Goal: Communication & Community: Ask a question

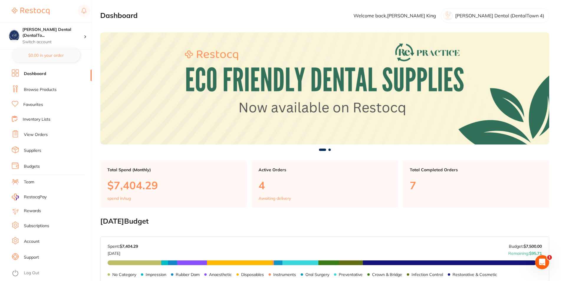
click at [39, 133] on link "View Orders" at bounding box center [36, 135] width 24 height 6
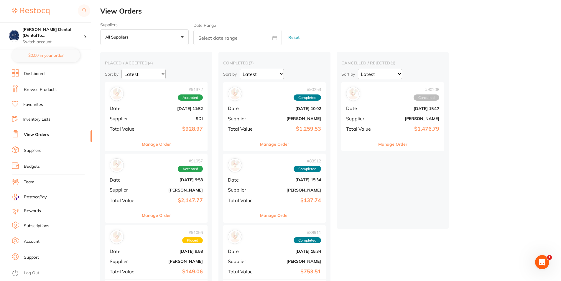
click at [273, 201] on b "$137.74" at bounding box center [291, 201] width 59 height 6
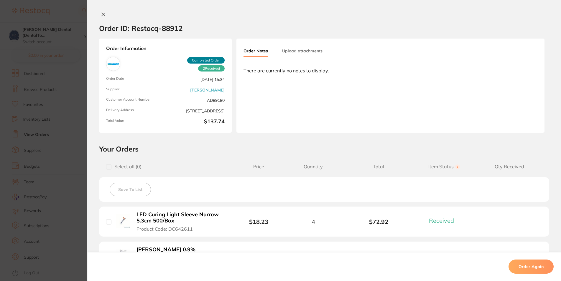
click at [101, 13] on icon at bounding box center [103, 14] width 5 height 5
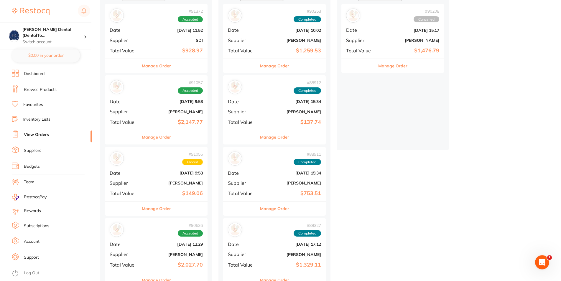
scroll to position [90, 0]
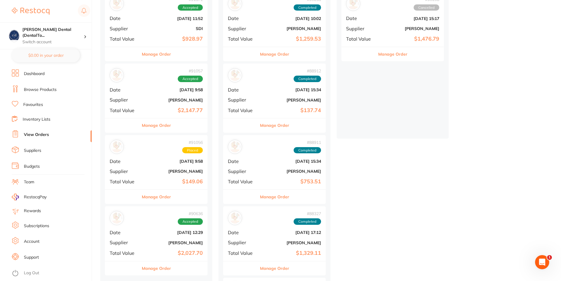
click at [149, 177] on div "# 91056 Placed Date [DATE] 9:58 Supplier [PERSON_NAME] Total Value $149.06" at bounding box center [156, 162] width 103 height 55
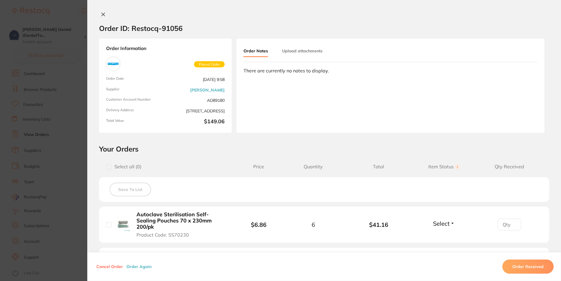
scroll to position [30, 0]
click at [101, 13] on icon at bounding box center [103, 14] width 5 height 5
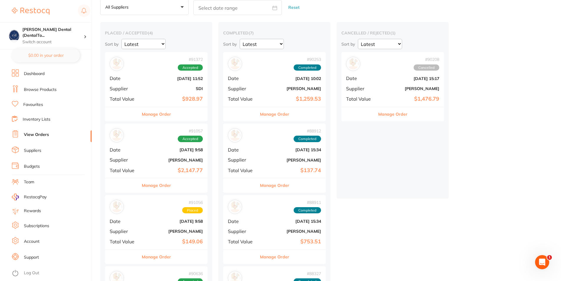
scroll to position [90, 0]
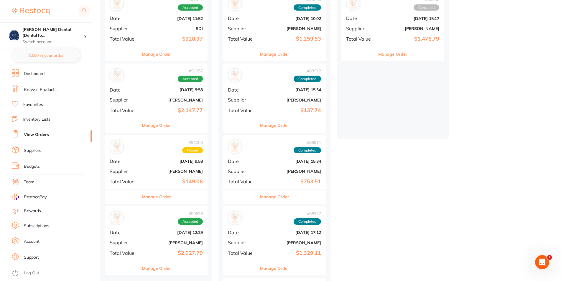
click at [154, 159] on b "[DATE] 9:58" at bounding box center [173, 161] width 59 height 5
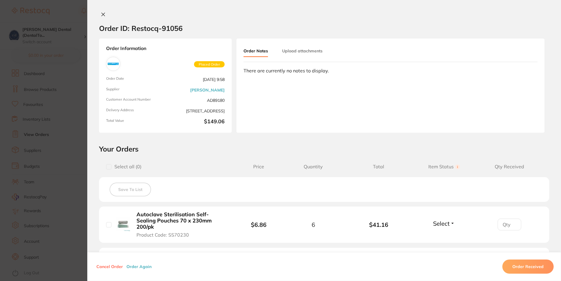
click at [101, 13] on icon at bounding box center [103, 14] width 5 height 5
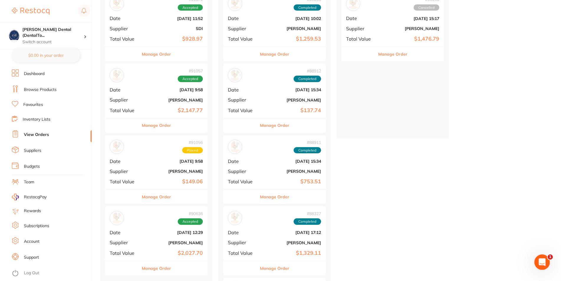
click at [542, 260] on icon "Open Intercom Messenger" at bounding box center [541, 262] width 10 height 10
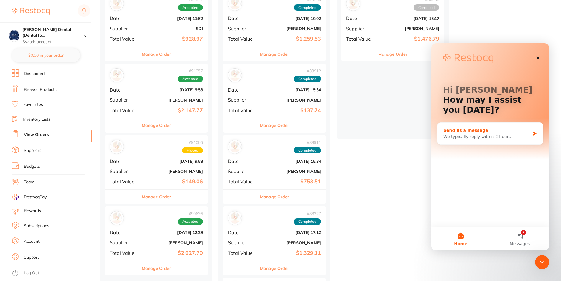
click at [469, 132] on div "Send us a message" at bounding box center [486, 131] width 86 height 6
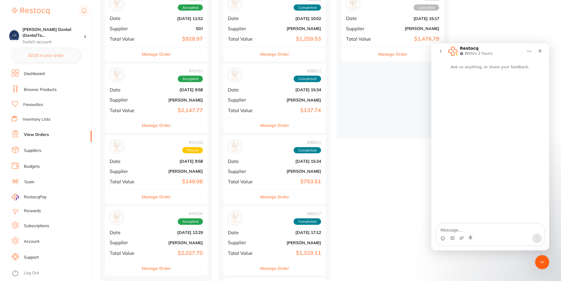
click at [454, 230] on textarea "Message…" at bounding box center [490, 229] width 108 height 10
type textarea "i"
click at [502, 225] on textarea "Good morning, I placed an order with Adam Dental on 22/08/2025 (order number 91…" at bounding box center [490, 223] width 108 height 22
click at [471, 231] on textarea "Good morning, I placed an order with [PERSON_NAME] on [DATE] (order number 9105…" at bounding box center [490, 223] width 108 height 22
click at [505, 225] on textarea "Good morning, I placed an order with [PERSON_NAME] on [DATE] (order number 9105…" at bounding box center [490, 223] width 108 height 22
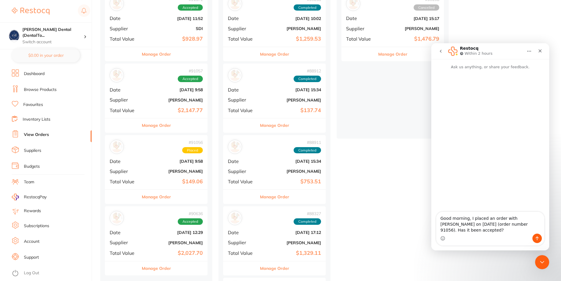
click at [488, 232] on textarea "Good morning, I placed an order with [PERSON_NAME] on [DATE] (order number 9105…" at bounding box center [490, 223] width 108 height 22
type textarea "Good morning, I placed an order with [PERSON_NAME] on [DATE] (order number 9105…"
click at [536, 237] on icon "Send a message…" at bounding box center [537, 238] width 5 height 5
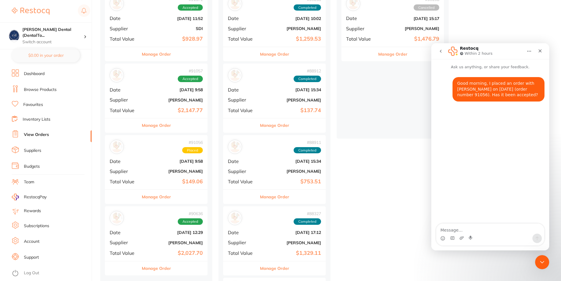
click at [160, 183] on b "$149.06" at bounding box center [173, 182] width 59 height 6
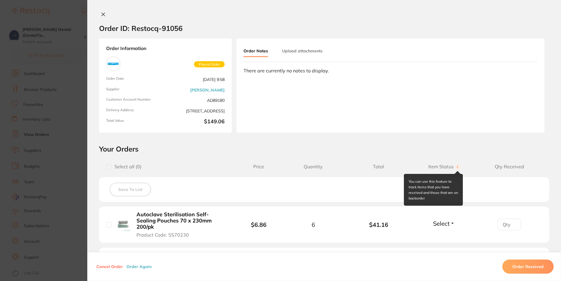
click at [455, 167] on circle at bounding box center [457, 167] width 5 height 5
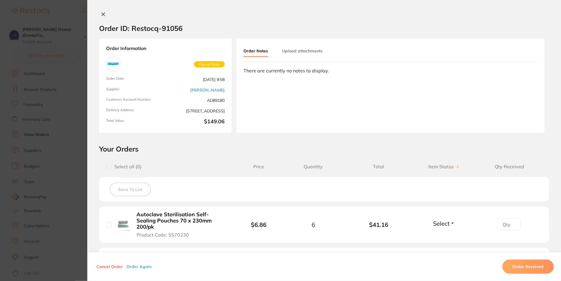
scroll to position [139, 0]
click at [101, 13] on icon at bounding box center [103, 14] width 5 height 5
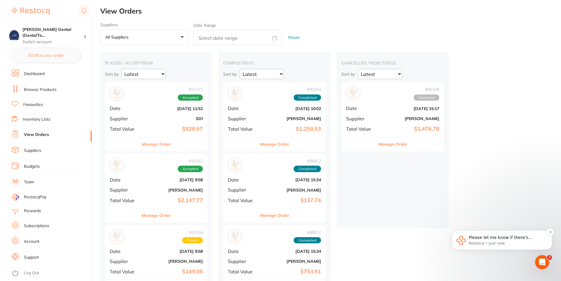
click at [492, 238] on p "Please let me know if there's anything else we can help you with." at bounding box center [507, 238] width 76 height 6
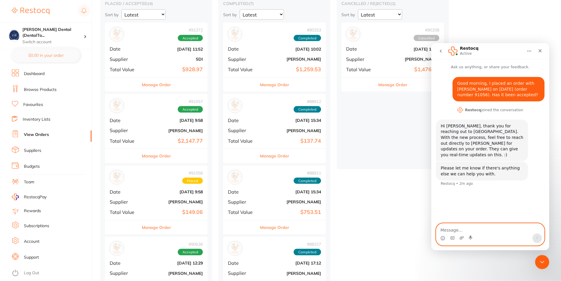
scroll to position [60, 0]
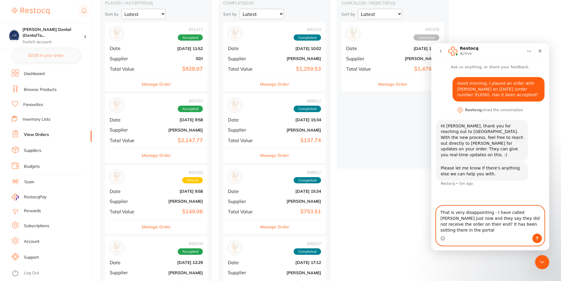
click at [483, 230] on textarea "That is very disappointing - I have called [PERSON_NAME] just now and they say …" at bounding box center [490, 220] width 108 height 28
click at [530, 231] on textarea "That is very disappointing - I have called [PERSON_NAME] just now and they say …" at bounding box center [490, 220] width 108 height 28
click at [520, 220] on textarea "That is very disappointing - I have called [PERSON_NAME] just now and they say …" at bounding box center [490, 217] width 108 height 34
click at [478, 231] on textarea "That is very disappointing - I have called [PERSON_NAME] just now and they say …" at bounding box center [490, 217] width 108 height 34
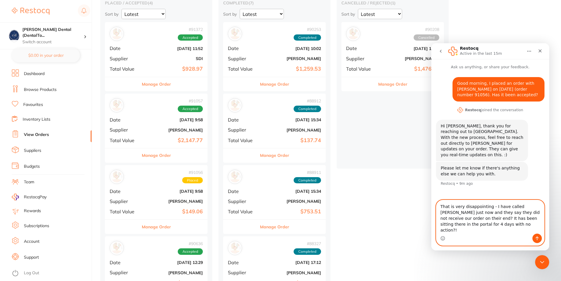
click at [515, 226] on textarea "That is very disappointing - I have called [PERSON_NAME] just now and they say …" at bounding box center [490, 217] width 108 height 34
click at [447, 231] on textarea "That is very disappointing - I have called [PERSON_NAME] just now and they say …" at bounding box center [490, 217] width 108 height 34
click at [462, 224] on textarea "That is very disappointing - I have called [PERSON_NAME] just now and they say …" at bounding box center [490, 217] width 108 height 34
click at [500, 219] on textarea "That is very disappointing - I have called [PERSON_NAME] just now and they say …" at bounding box center [490, 214] width 108 height 39
click at [484, 230] on textarea "That is very disappointing - I have called [PERSON_NAME] just now and they say …" at bounding box center [490, 214] width 108 height 39
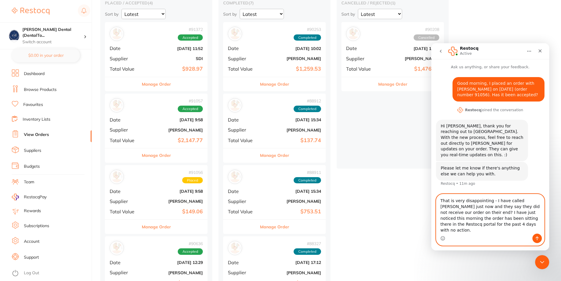
click at [489, 207] on textarea "That is very disappointing - I have called [PERSON_NAME] just now and they say …" at bounding box center [490, 214] width 108 height 39
click at [473, 236] on div "Intercom messenger" at bounding box center [490, 238] width 108 height 9
click at [484, 232] on textarea "That is very disappointing - I have called [PERSON_NAME] just now and they say …" at bounding box center [490, 214] width 108 height 39
drag, startPoint x: 500, startPoint y: 231, endPoint x: 490, endPoint y: 231, distance: 9.1
click at [492, 231] on textarea "That is very disappointing - I have called [PERSON_NAME] just now and they say …" at bounding box center [490, 211] width 108 height 45
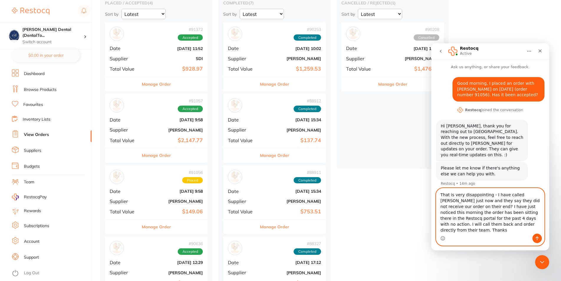
click at [489, 231] on textarea "That is very disappointing - I have called [PERSON_NAME] just now and they say …" at bounding box center [490, 211] width 108 height 45
click at [487, 231] on textarea "That is very disappointing - I have called [PERSON_NAME] just now and they say …" at bounding box center [490, 211] width 108 height 45
drag, startPoint x: 499, startPoint y: 230, endPoint x: 492, endPoint y: 232, distance: 7.5
click at [496, 230] on textarea "That is very disappointing - I have called [PERSON_NAME] just now and they say …" at bounding box center [490, 211] width 108 height 45
click at [487, 232] on textarea "That is very disappointing - I have called [PERSON_NAME] just now and they say …" at bounding box center [490, 211] width 108 height 45
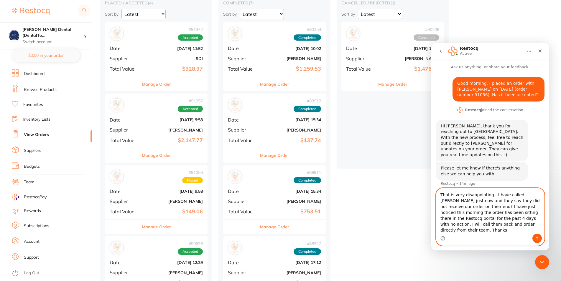
click at [490, 231] on textarea "That is very disappointing - I have called [PERSON_NAME] just now and they say …" at bounding box center [490, 211] width 108 height 45
click at [473, 231] on textarea "That is very disappointing - I have called [PERSON_NAME] just now and they say …" at bounding box center [490, 211] width 108 height 45
type textarea "That is very disappointing - I have called [PERSON_NAME] just now and they say …"
click at [154, 196] on div "# 91056 Placed Date [DATE] 9:58 Supplier [PERSON_NAME] Total Value $149.06" at bounding box center [156, 192] width 103 height 55
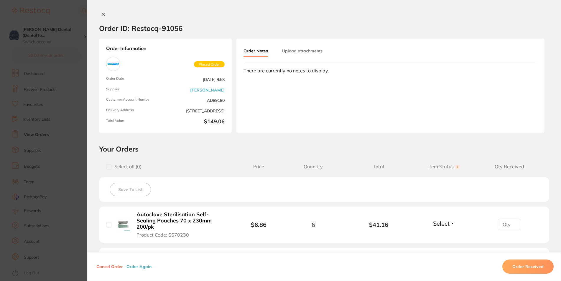
click at [101, 13] on icon at bounding box center [103, 14] width 5 height 5
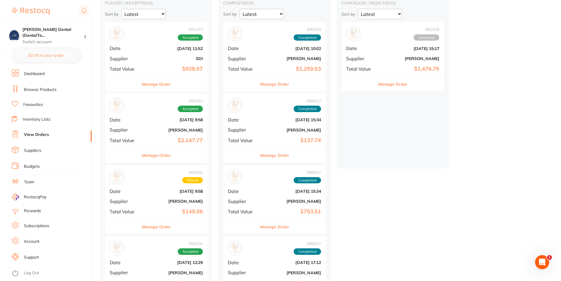
click at [156, 216] on div "# 91056 Placed Date [DATE] 9:58 Supplier [PERSON_NAME] Total Value $149.06" at bounding box center [156, 192] width 103 height 55
click at [156, 216] on section at bounding box center [280, 140] width 561 height 281
click at [164, 228] on button "Manage Order" at bounding box center [156, 227] width 29 height 14
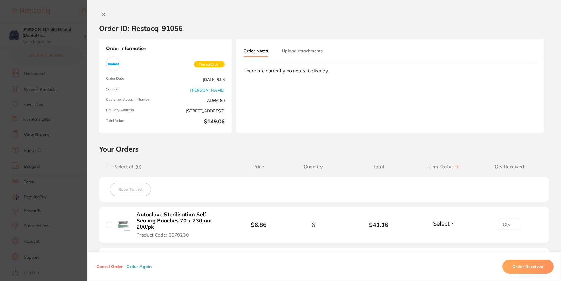
click at [97, 265] on button "Cancel Order" at bounding box center [110, 266] width 30 height 5
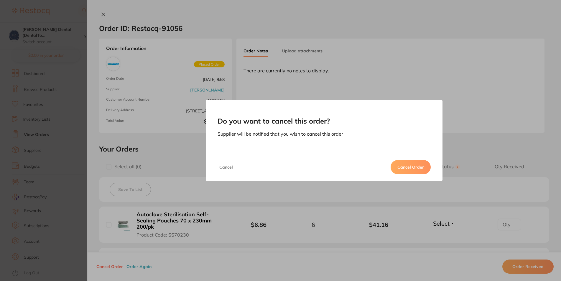
click at [411, 168] on button "Cancel Order" at bounding box center [410, 167] width 40 height 14
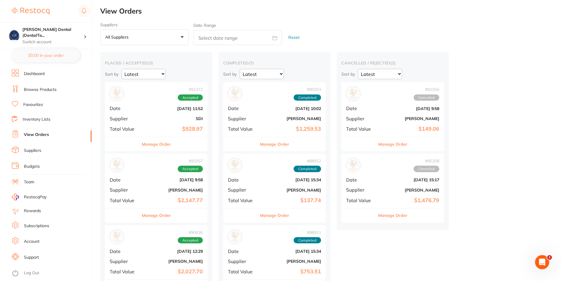
click at [40, 71] on link "Dashboard" at bounding box center [34, 74] width 21 height 6
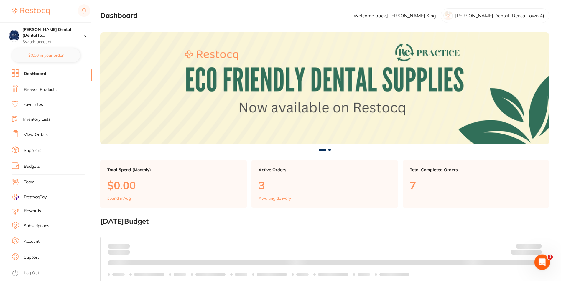
click at [542, 264] on icon "Open Intercom Messenger" at bounding box center [541, 262] width 10 height 10
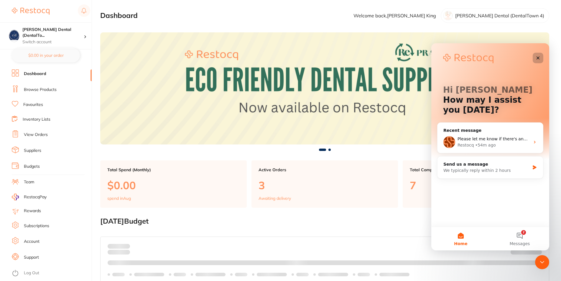
click at [542, 58] on div "Close" at bounding box center [538, 58] width 11 height 11
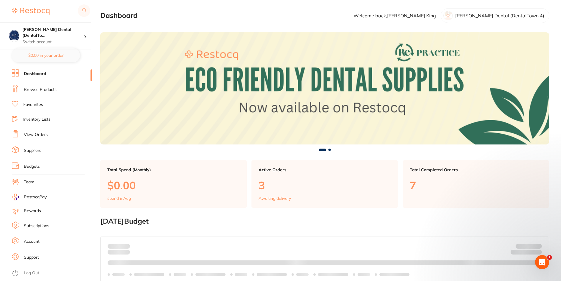
click at [229, 16] on section "Dashboard Welcome back, [PERSON_NAME] [PERSON_NAME] Dental (DentalTown 4)" at bounding box center [324, 15] width 449 height 15
